Goal: Check status: Check status

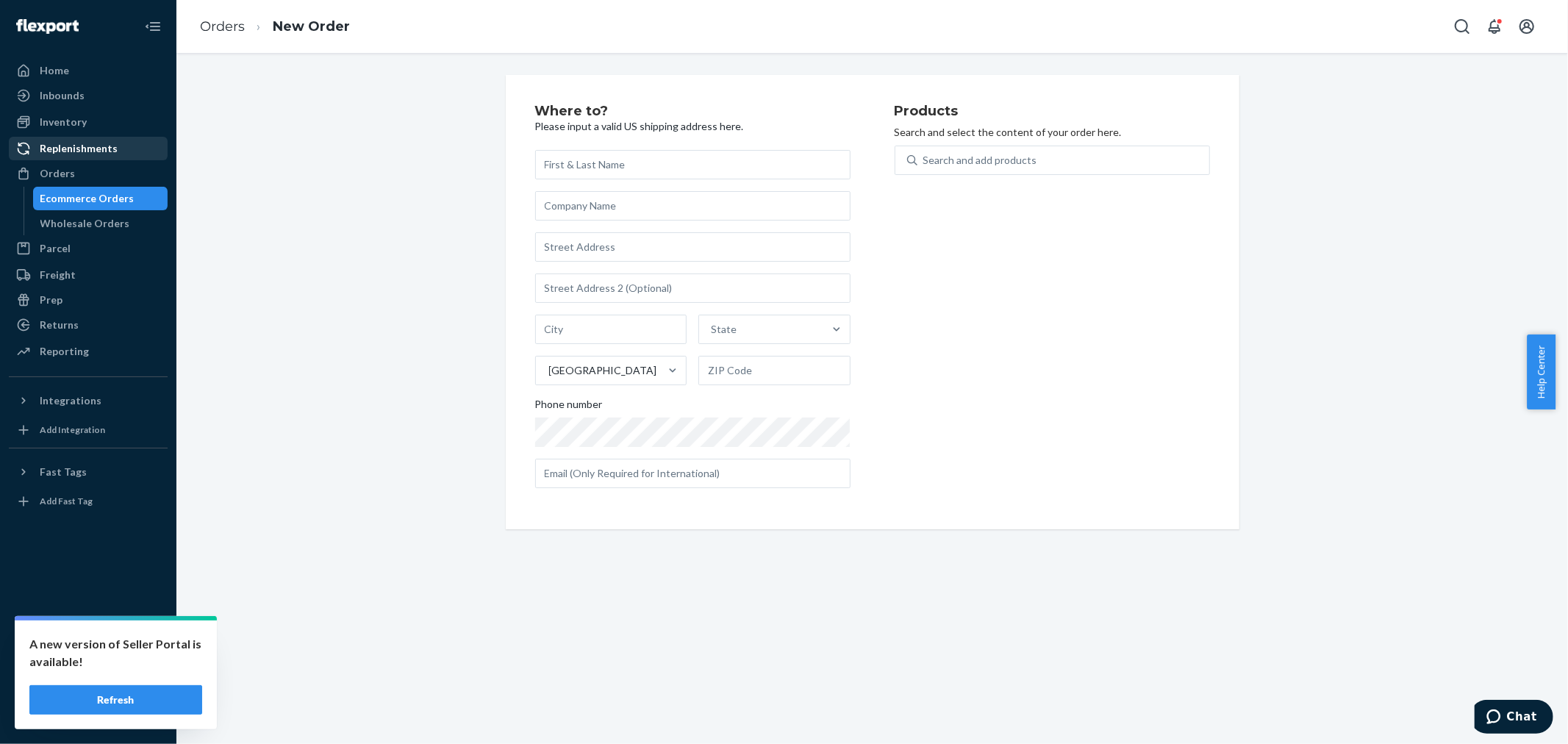
click at [86, 157] on div "Replenishments" at bounding box center [88, 148] width 156 height 20
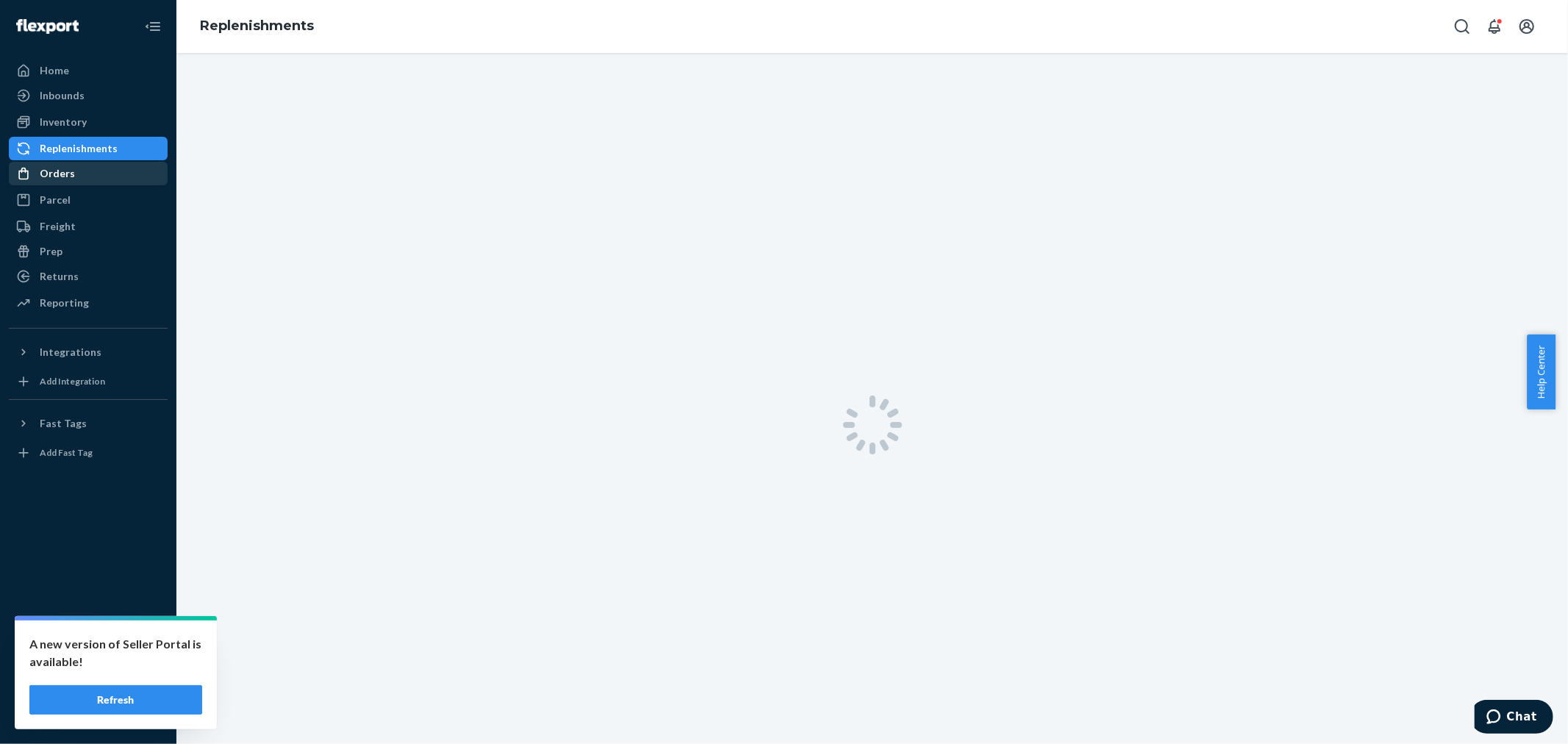
click at [79, 178] on div "Orders" at bounding box center [88, 173] width 156 height 20
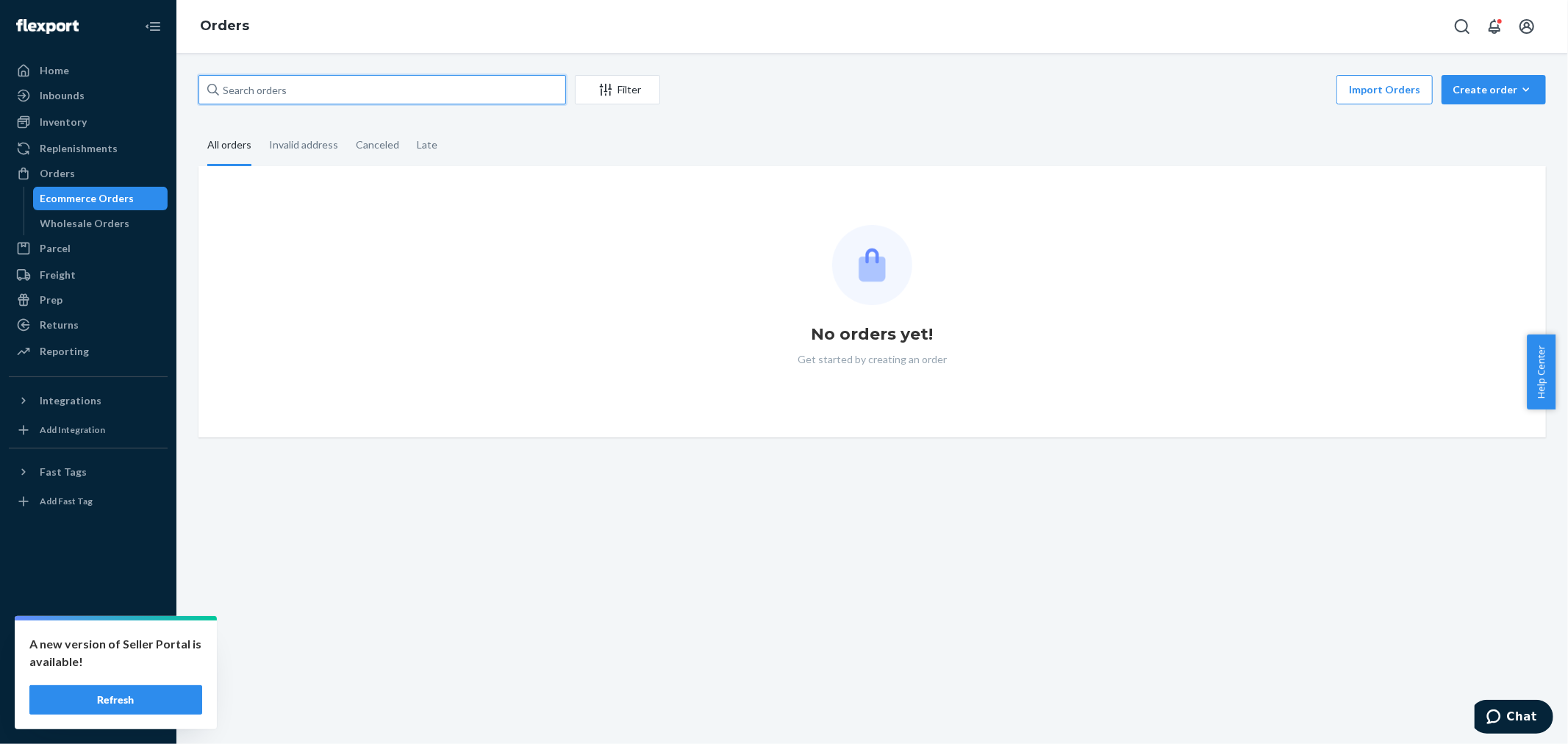
click at [267, 89] on input "text" at bounding box center [382, 90] width 367 height 30
paste input "[PERSON_NAME]"
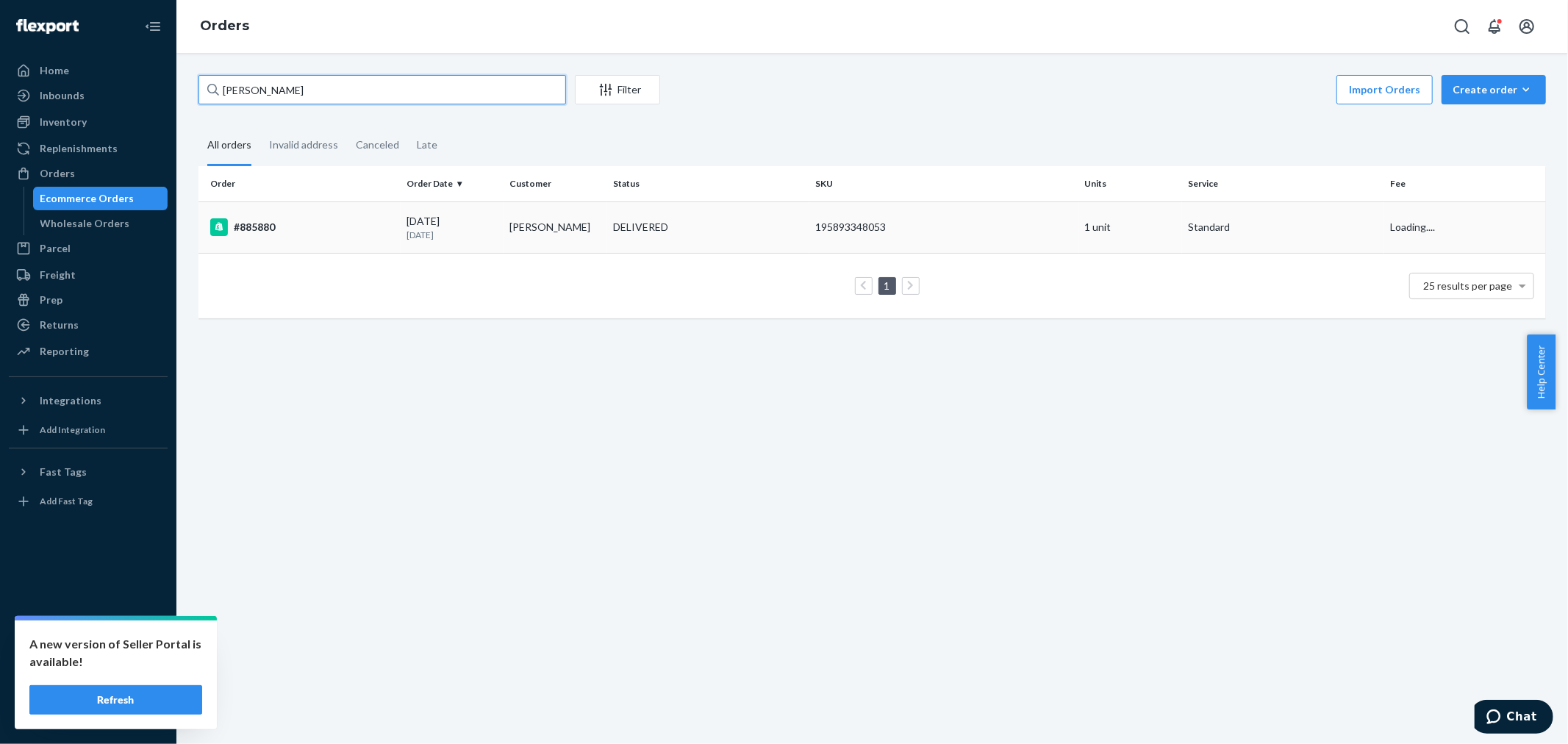
type input "[PERSON_NAME]"
click at [607, 223] on td "DELIVERED" at bounding box center [708, 227] width 202 height 51
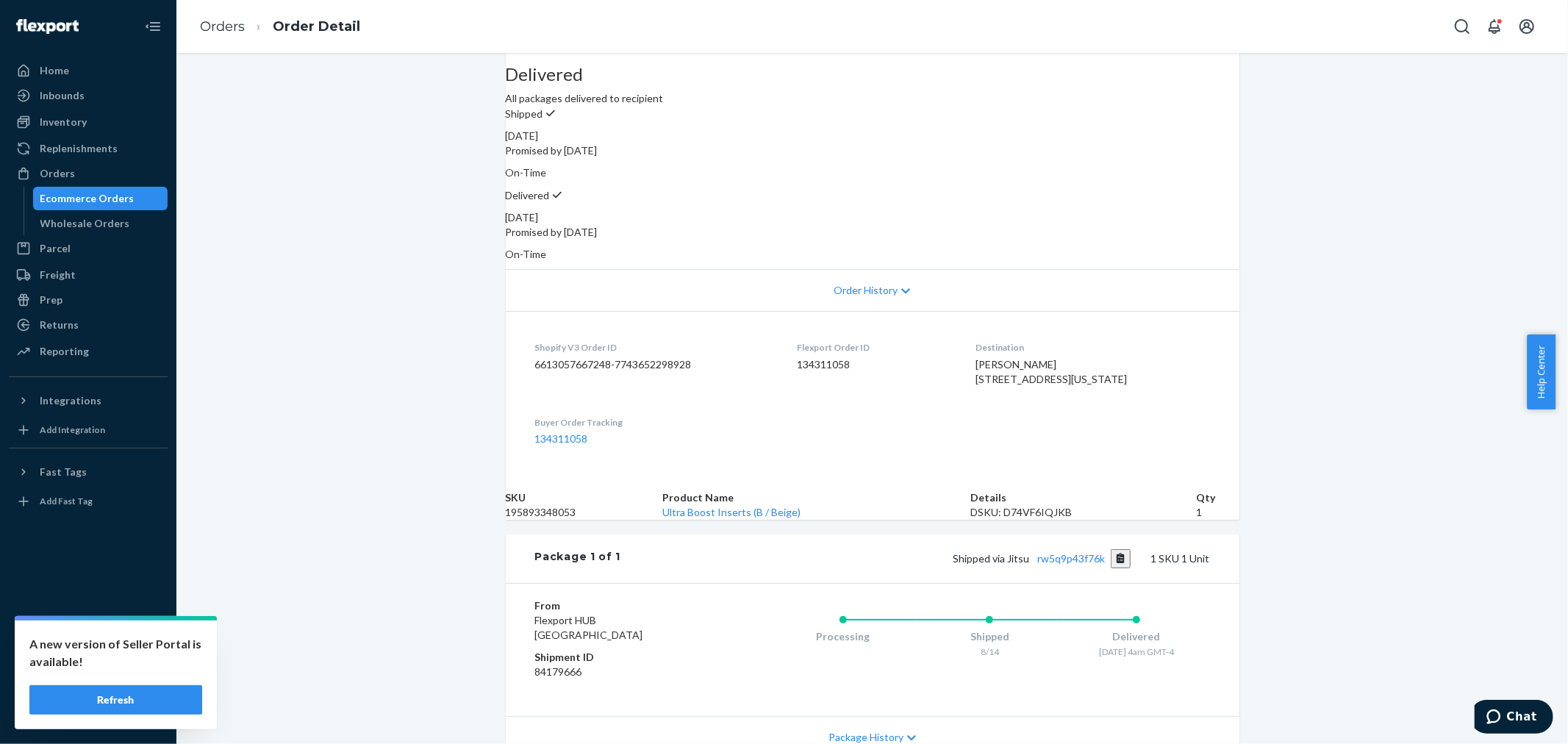
scroll to position [163, 0]
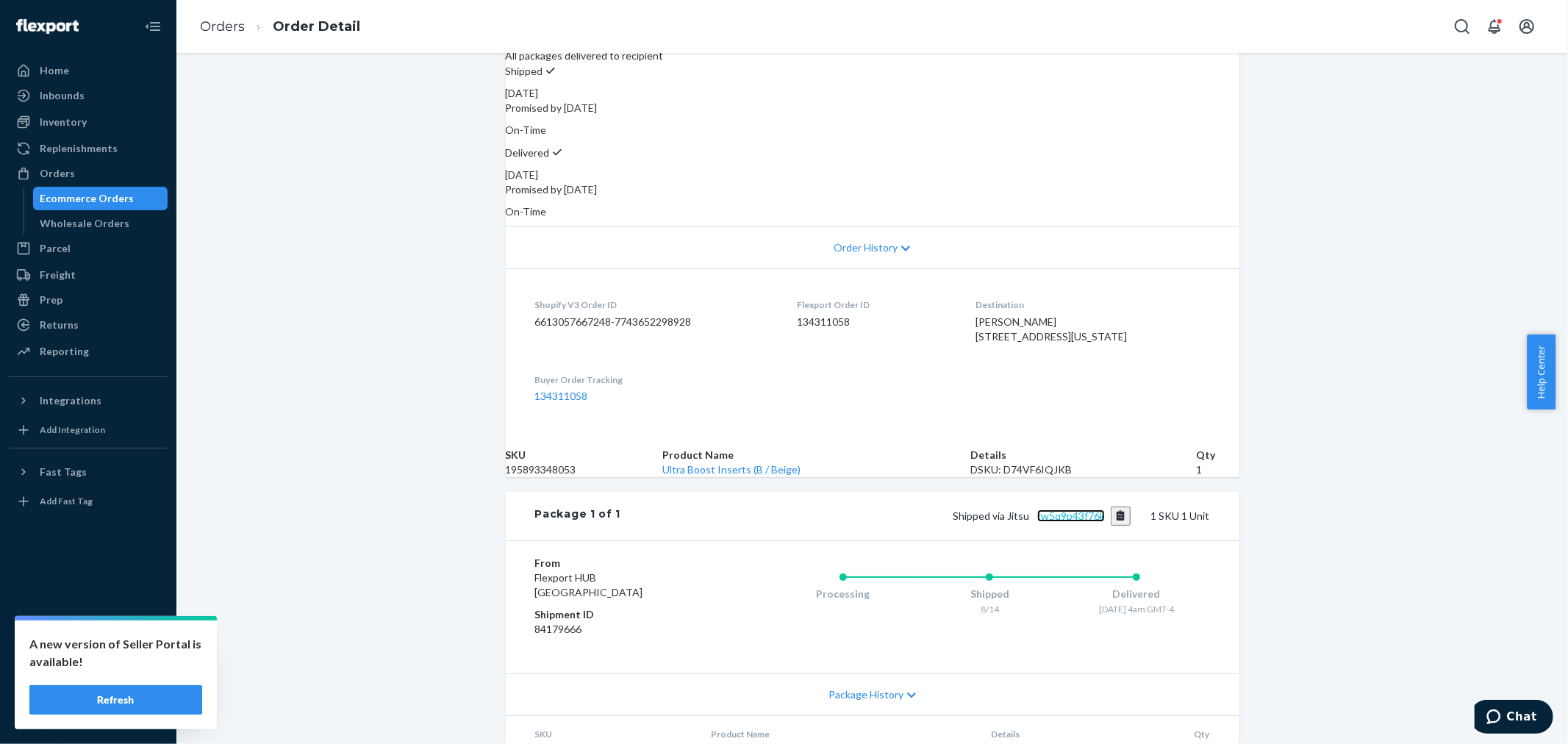
click at [1086, 522] on link "rw5q9p43f76k" at bounding box center [1070, 516] width 68 height 12
